Goal: Navigation & Orientation: Understand site structure

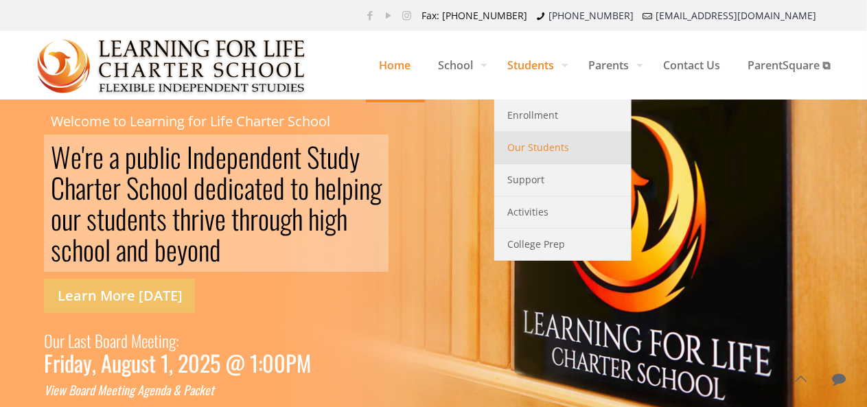
click at [516, 150] on span "Our Students" at bounding box center [539, 148] width 62 height 18
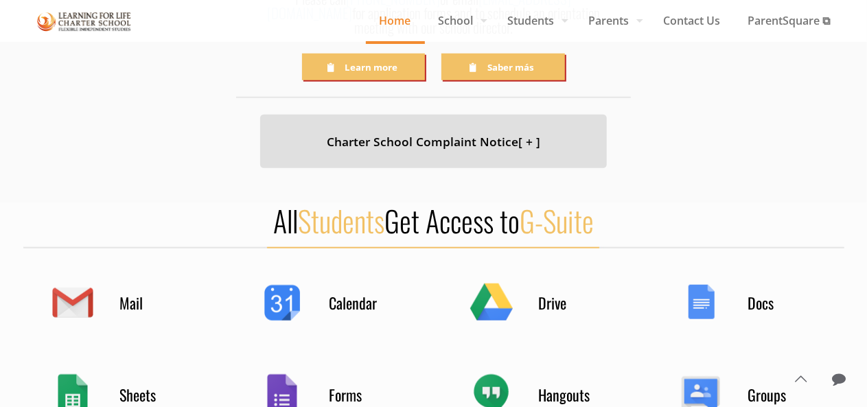
scroll to position [549, 0]
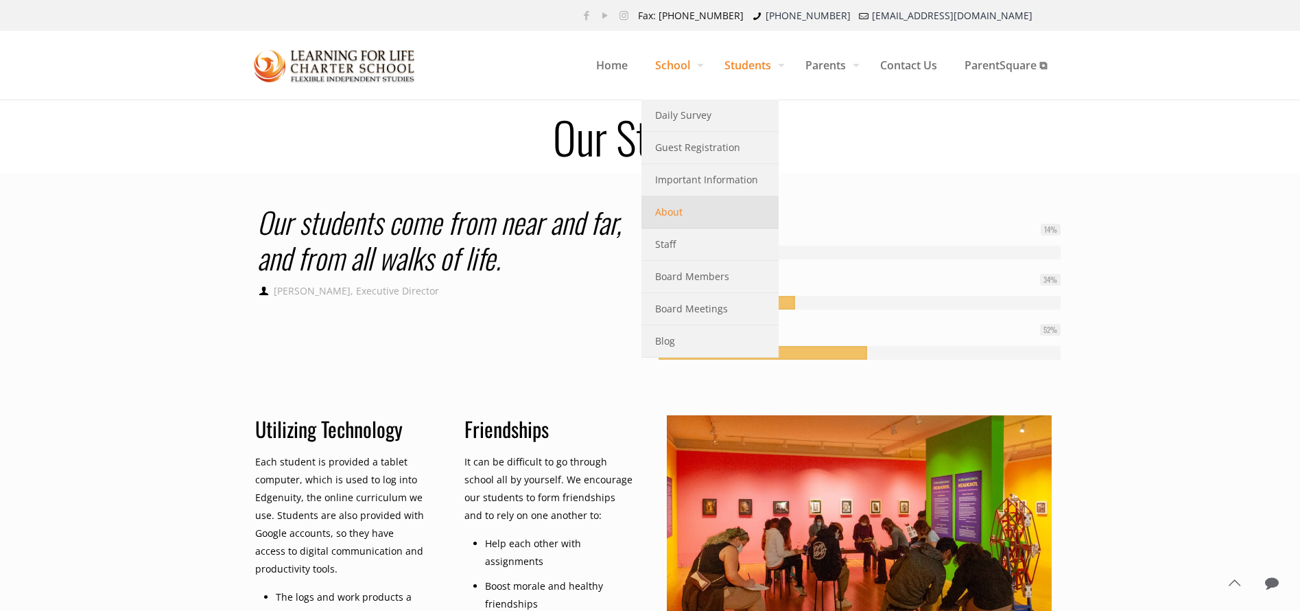
click at [655, 218] on span "About" at bounding box center [668, 212] width 27 height 18
click at [665, 215] on span "About" at bounding box center [668, 212] width 27 height 18
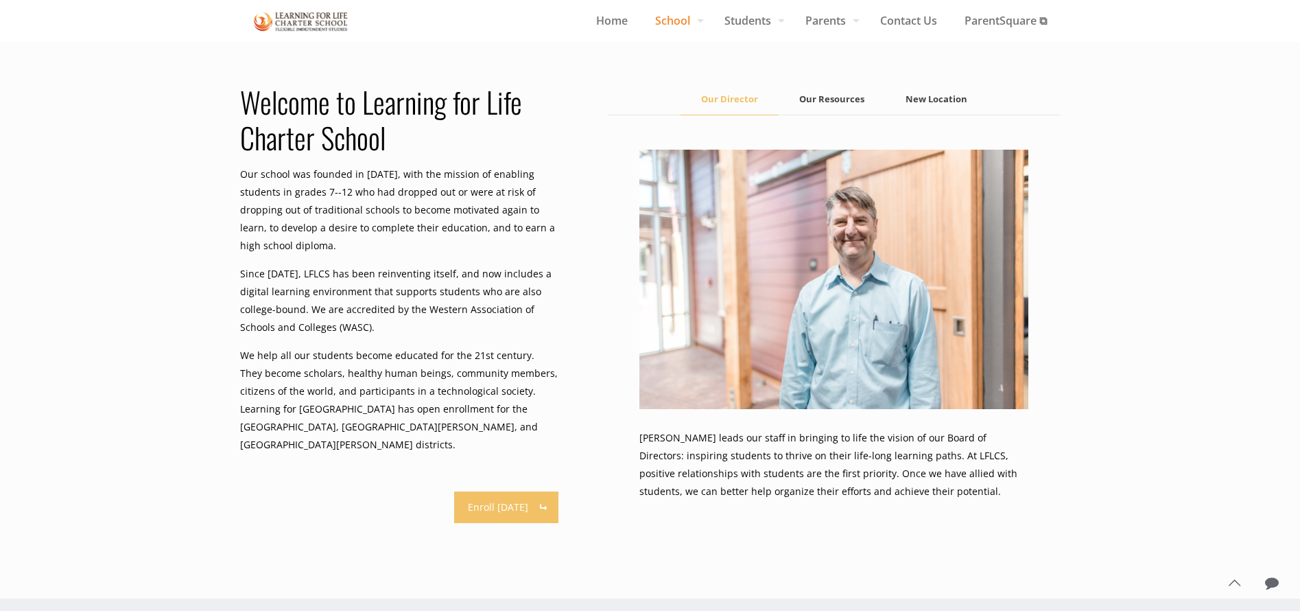
scroll to position [721, 0]
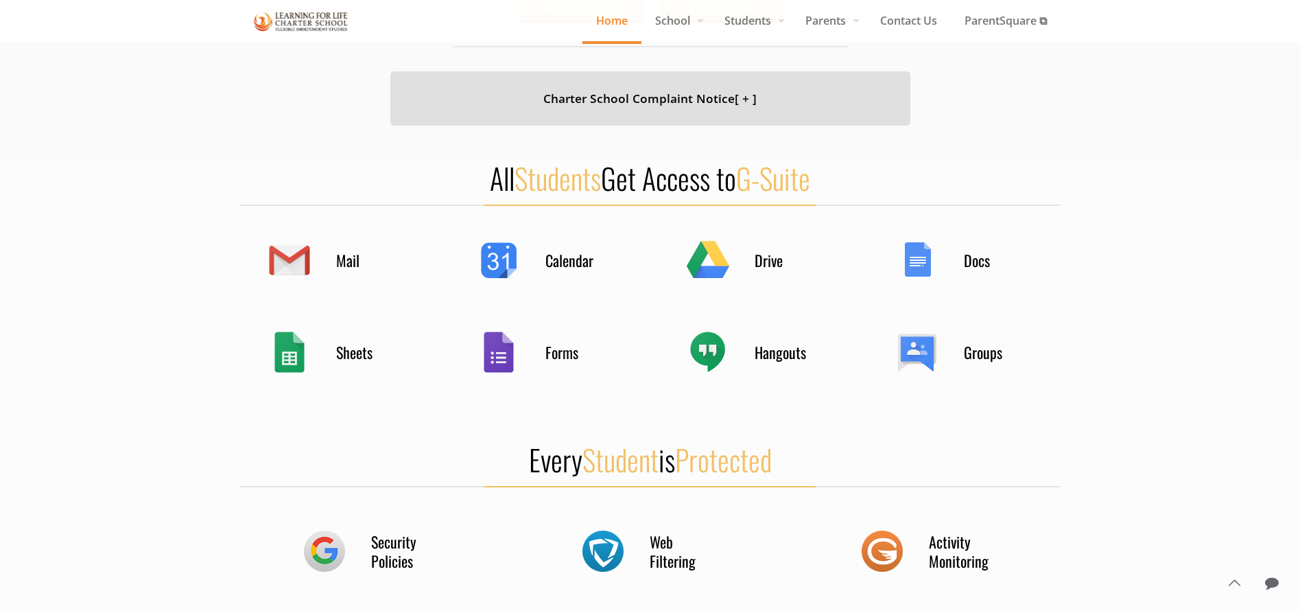
scroll to position [602, 0]
